Goal: Task Accomplishment & Management: Complete application form

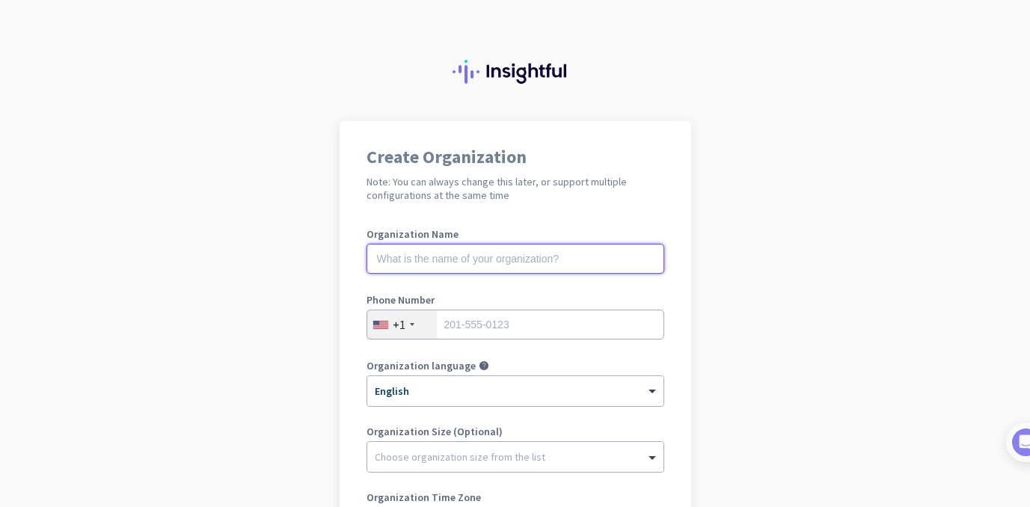
click at [458, 262] on input "text" at bounding box center [515, 259] width 298 height 30
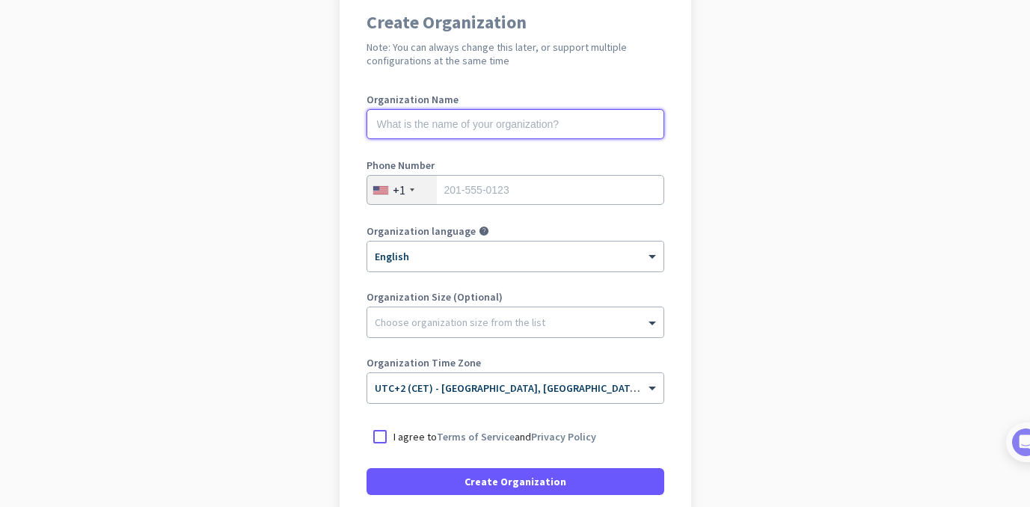
scroll to position [137, 0]
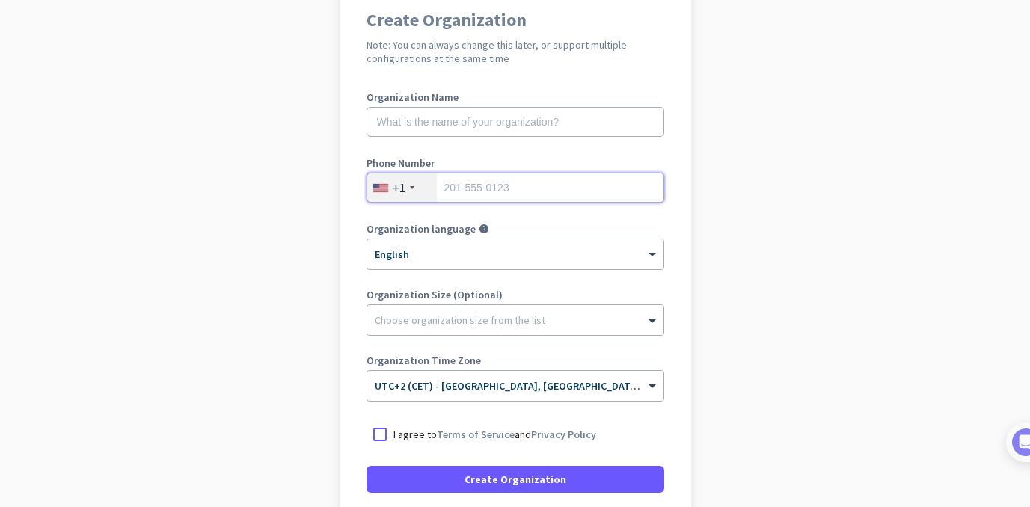
click at [474, 185] on input "tel" at bounding box center [515, 188] width 298 height 30
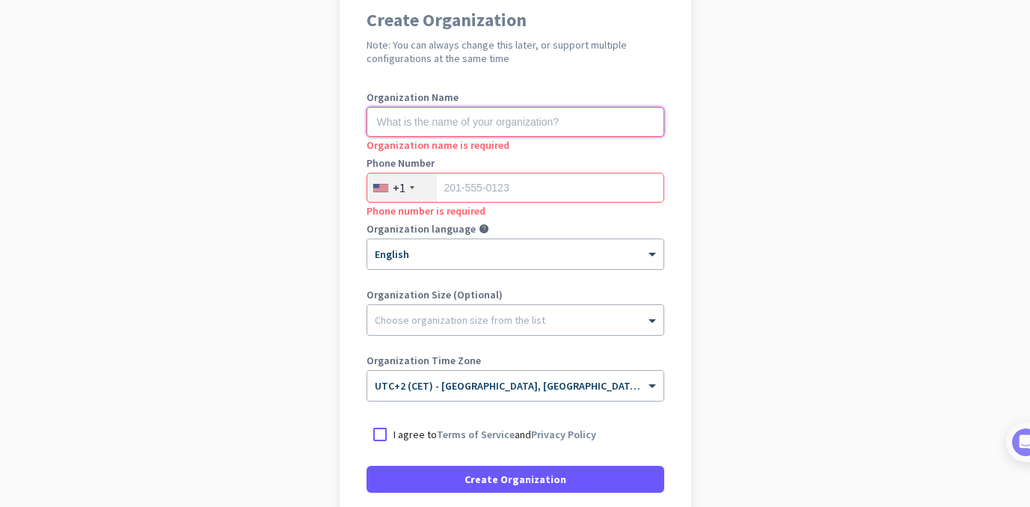
click at [461, 120] on input "text" at bounding box center [515, 122] width 298 height 30
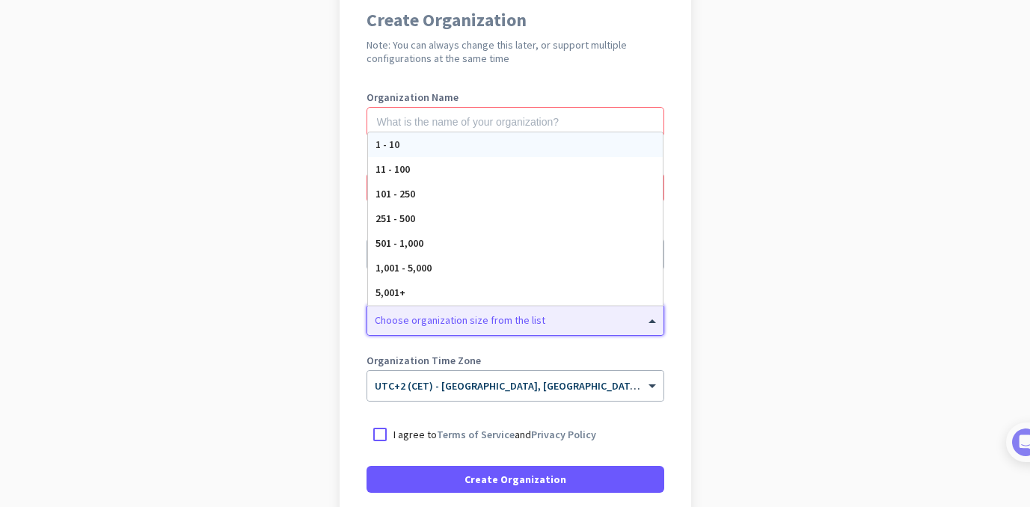
click at [448, 319] on div at bounding box center [515, 316] width 296 height 15
click at [404, 144] on div "1 - 10" at bounding box center [515, 144] width 295 height 25
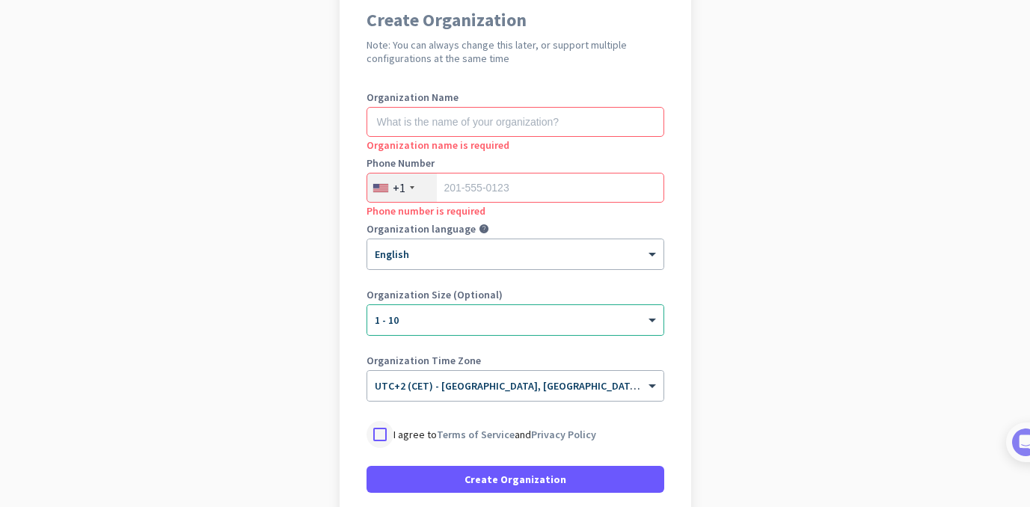
click at [376, 433] on div at bounding box center [379, 434] width 27 height 27
click at [434, 120] on input "text" at bounding box center [515, 122] width 298 height 30
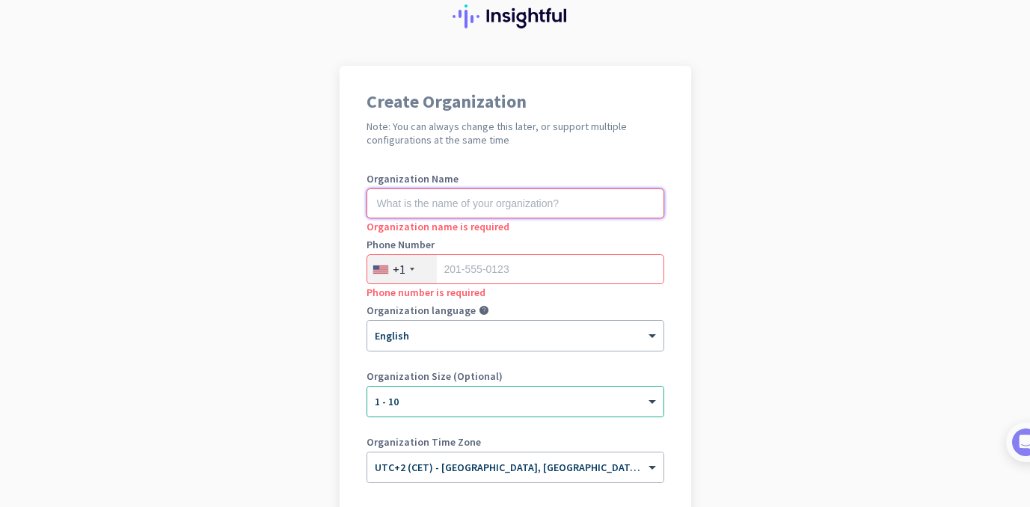
scroll to position [53, 0]
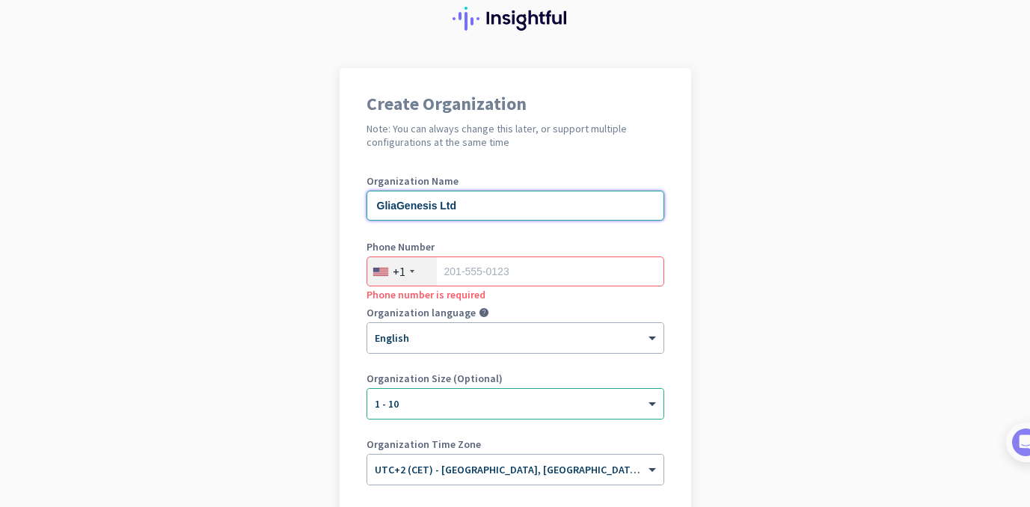
type input "GliaGenesis Ltd"
click at [480, 269] on input "tel" at bounding box center [515, 272] width 298 height 30
click at [480, 270] on input "tel" at bounding box center [515, 272] width 298 height 30
type input "0"
click at [393, 276] on div "+1" at bounding box center [399, 271] width 13 height 15
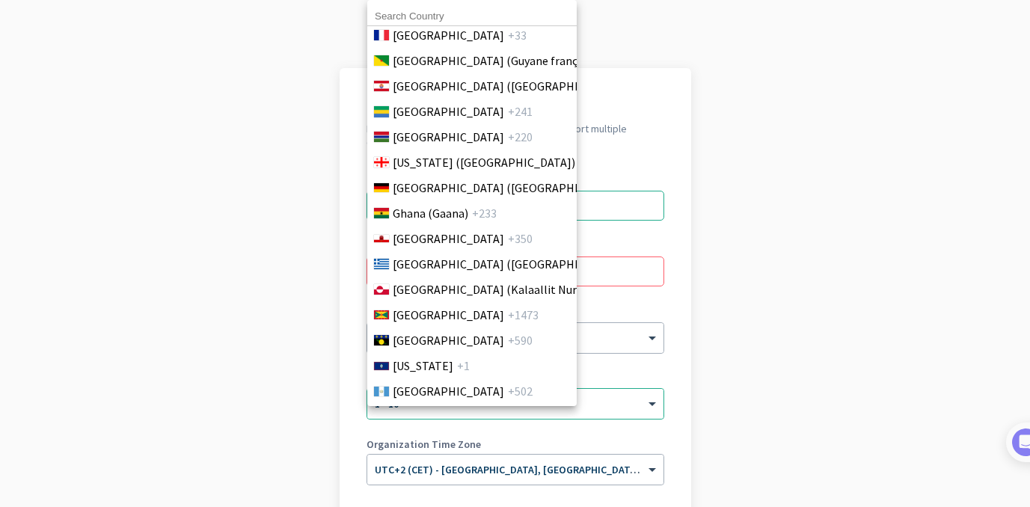
scroll to position [2122, 0]
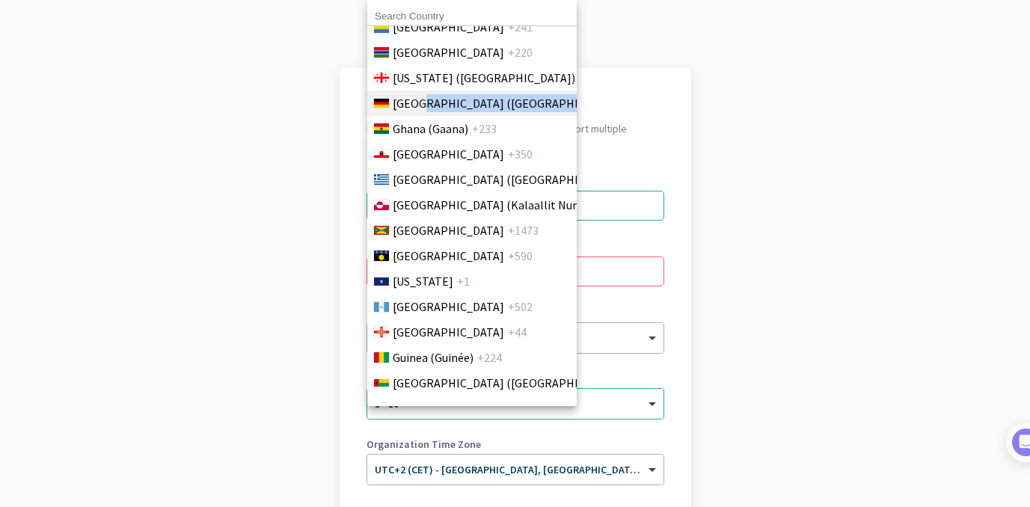
drag, startPoint x: 423, startPoint y: 118, endPoint x: 427, endPoint y: 99, distance: 20.0
click at [427, 99] on ul "[GEOGRAPHIC_DATA] +1 [GEOGRAPHIC_DATA] ([GEOGRAPHIC_DATA]) +91 [GEOGRAPHIC_DATA…" at bounding box center [471, 213] width 210 height 374
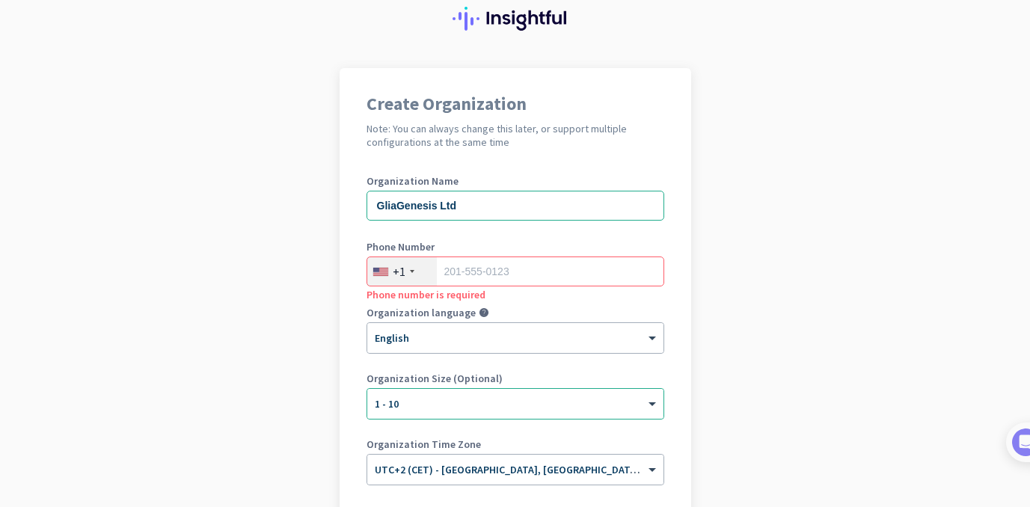
click at [415, 271] on div "+1" at bounding box center [402, 271] width 70 height 28
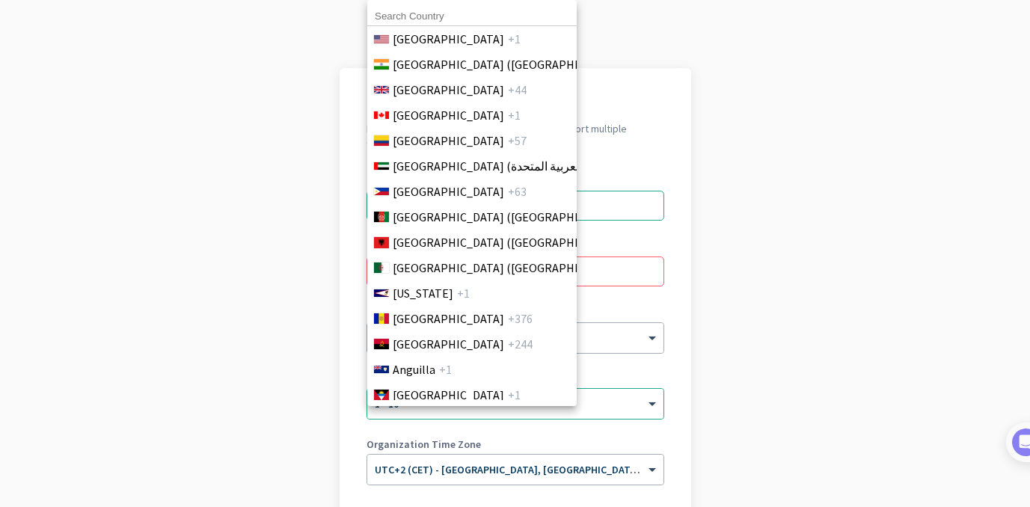
click at [421, 9] on input at bounding box center [471, 16] width 209 height 19
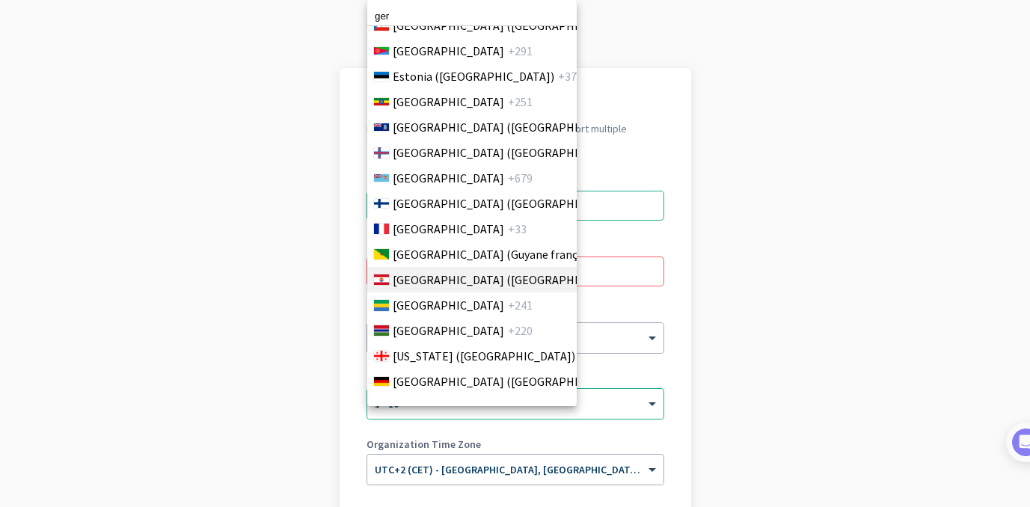
scroll to position [2012, 0]
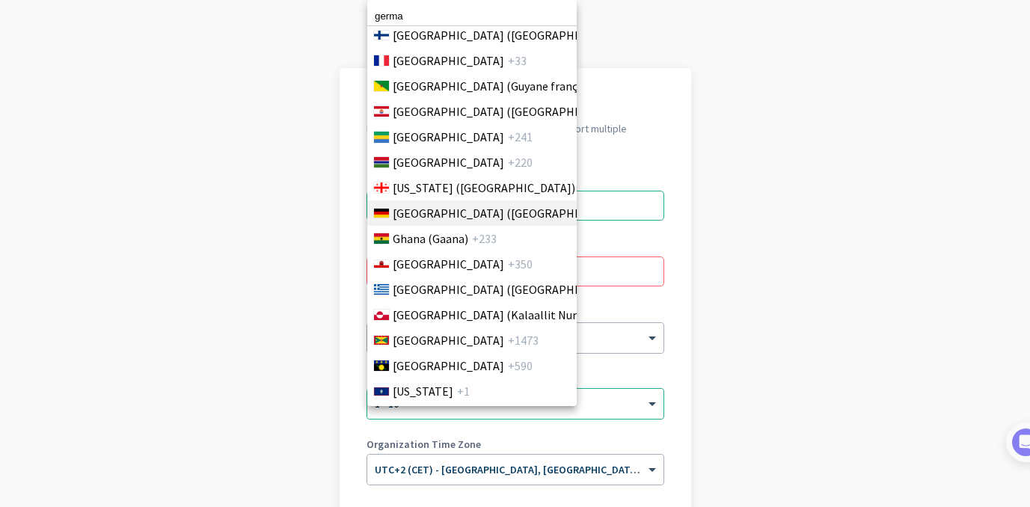
type input "germa"
click at [630, 215] on span "+49" at bounding box center [639, 213] width 19 height 18
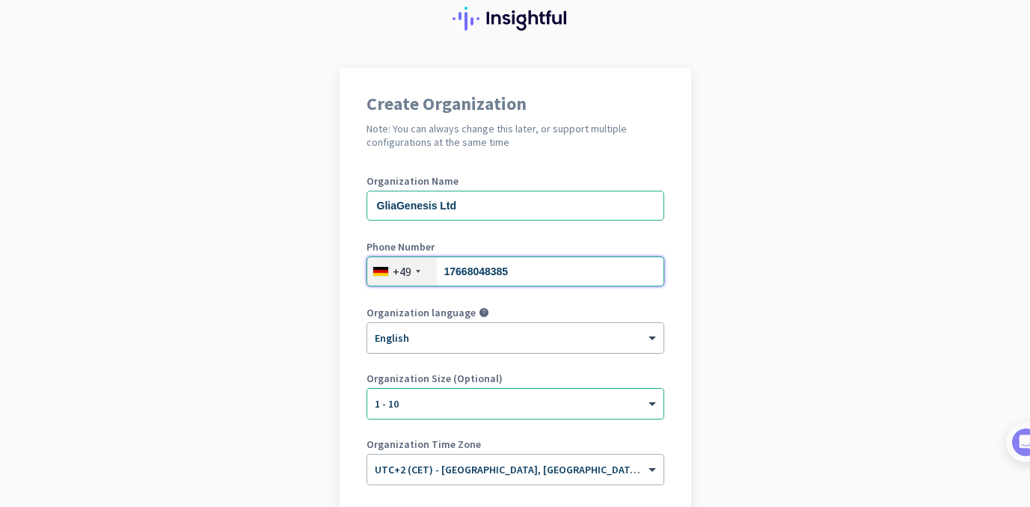
scroll to position [200, 0]
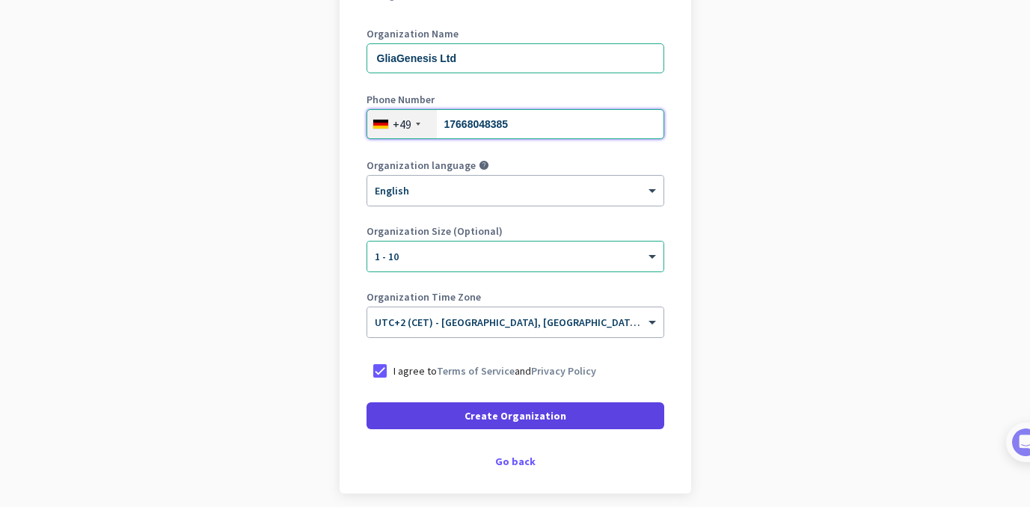
type input "17668048385"
click at [494, 412] on span "Create Organization" at bounding box center [515, 415] width 102 height 15
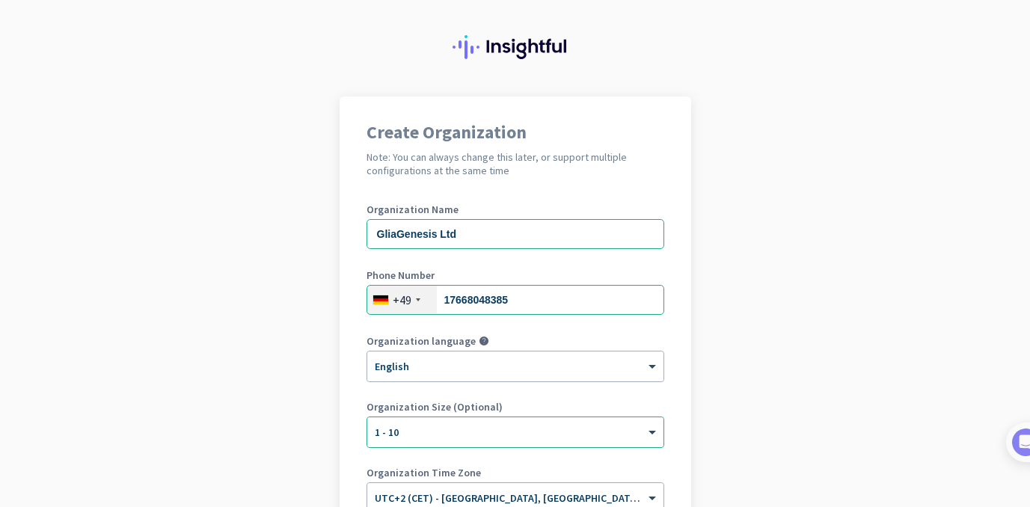
scroll to position [22, 0]
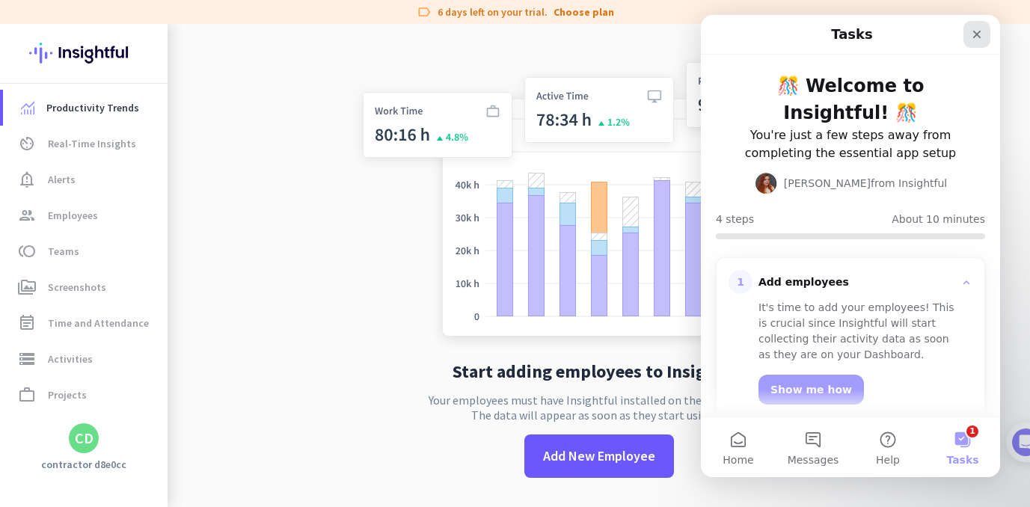
click at [978, 31] on icon "Close" at bounding box center [977, 35] width 8 height 8
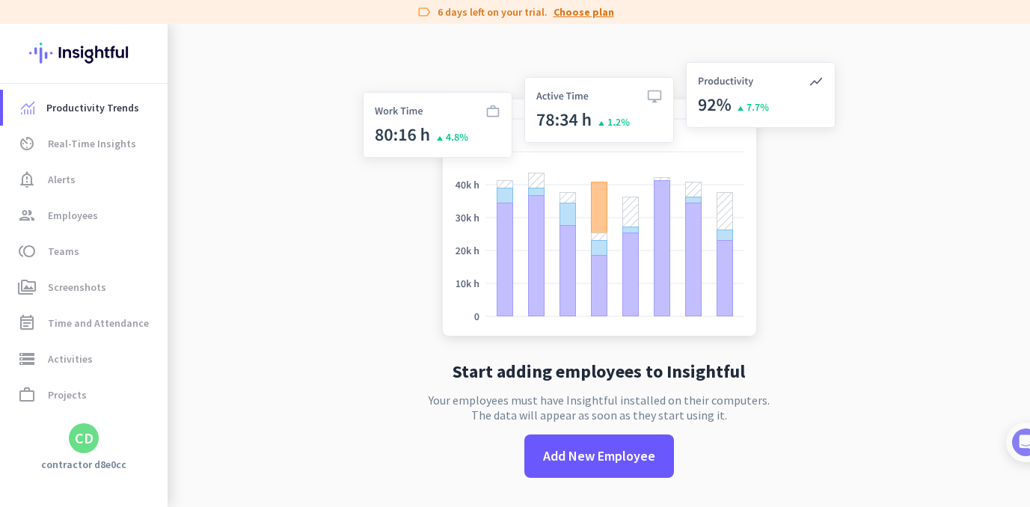
click at [577, 10] on link "Choose plan" at bounding box center [583, 11] width 61 height 15
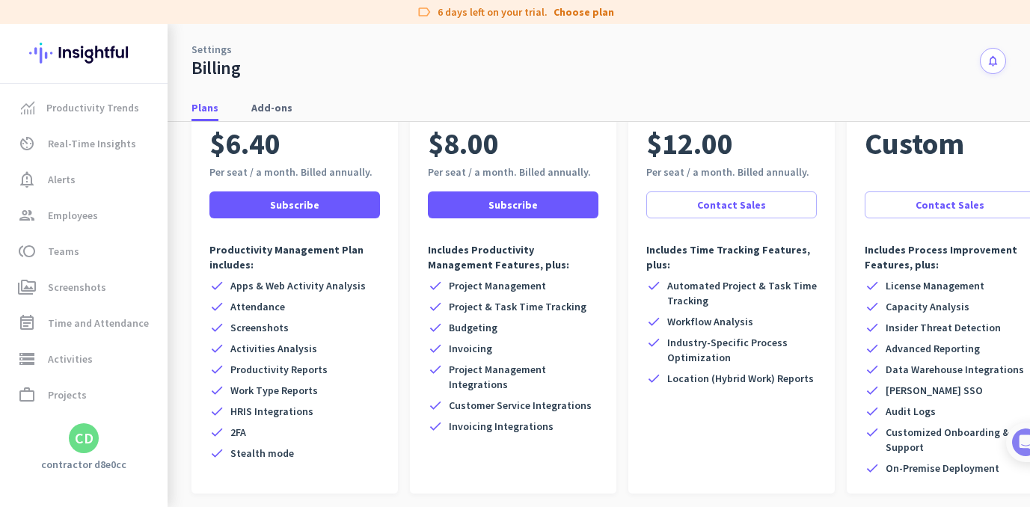
scroll to position [133, 0]
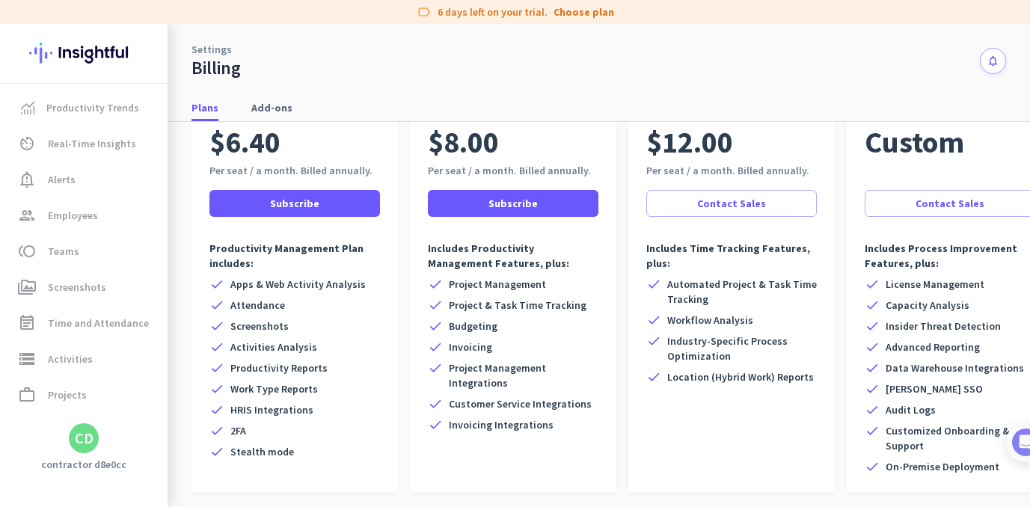
click at [87, 431] on div "CD" at bounding box center [84, 438] width 19 height 15
click at [363, 60] on div at bounding box center [515, 253] width 1030 height 507
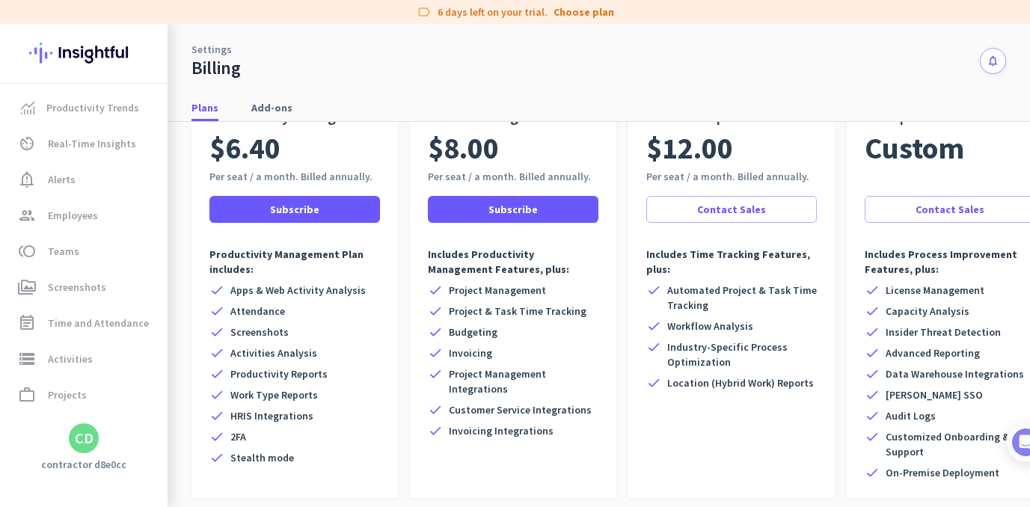
scroll to position [178, 0]
